Goal: Navigation & Orientation: Go to known website

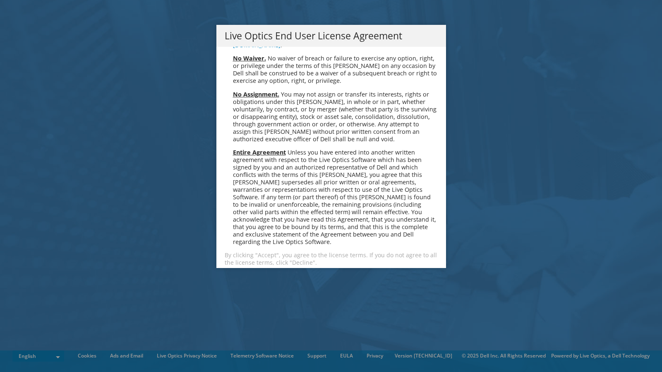
scroll to position [3131, 0]
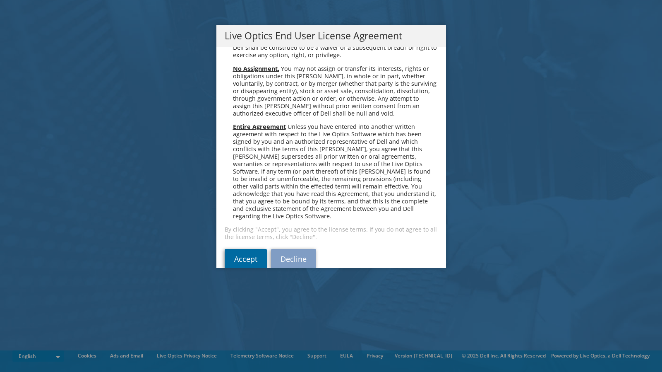
click at [245, 249] on link "Accept" at bounding box center [246, 259] width 42 height 20
